Goal: Transaction & Acquisition: Purchase product/service

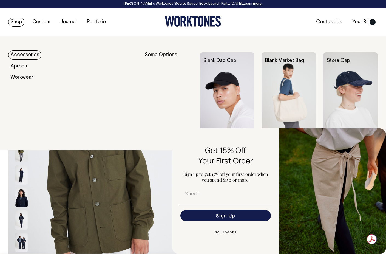
click at [12, 21] on link "Shop" at bounding box center [16, 22] width 16 height 9
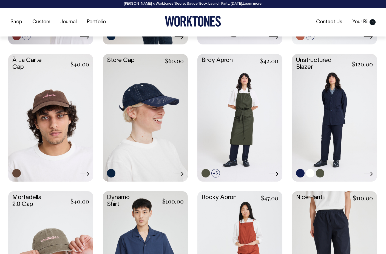
scroll to position [356, 0]
click at [322, 175] on link at bounding box center [320, 173] width 9 height 9
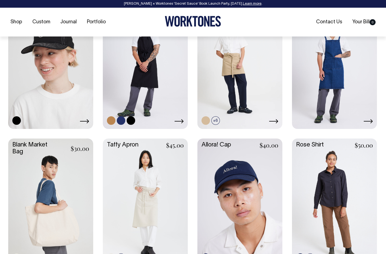
scroll to position [684, 0]
click at [110, 122] on link at bounding box center [111, 120] width 9 height 9
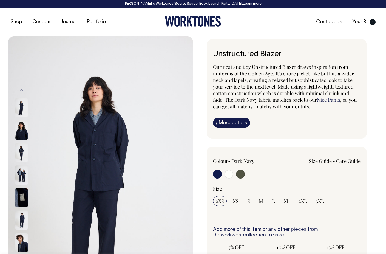
radio input "true"
select select "Olive"
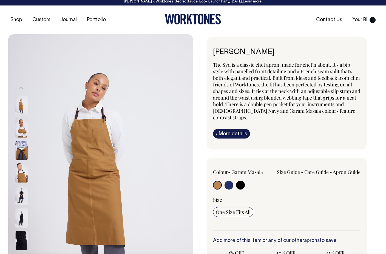
scroll to position [2, 0]
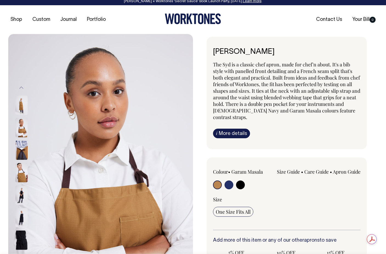
drag, startPoint x: 15, startPoint y: 169, endPoint x: 23, endPoint y: 170, distance: 8.8
click at [18, 169] on div "Previous Next" at bounding box center [100, 172] width 185 height 277
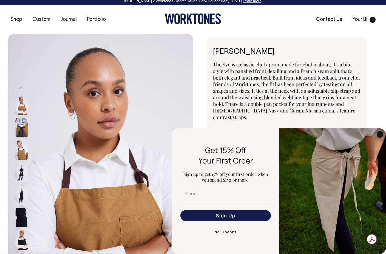
click at [382, 135] on circle "Close dialog" at bounding box center [380, 134] width 6 height 6
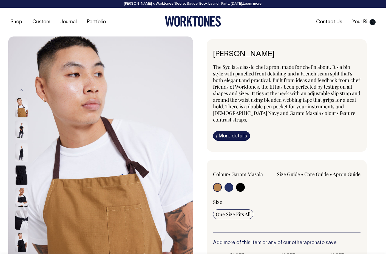
scroll to position [0, 0]
